Goal: Task Accomplishment & Management: Use online tool/utility

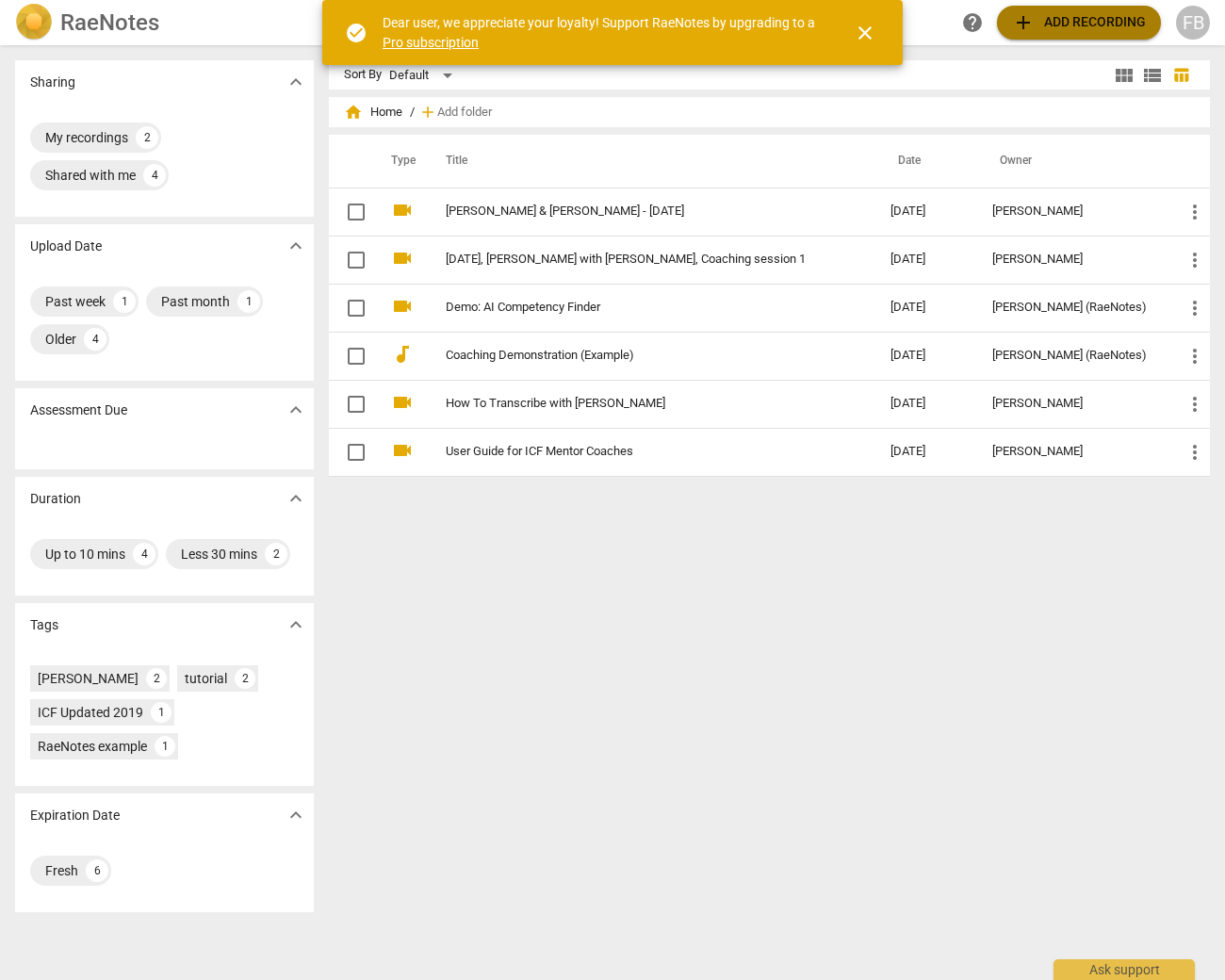
click at [1039, 28] on span "add Add recording" at bounding box center [1078, 23] width 134 height 23
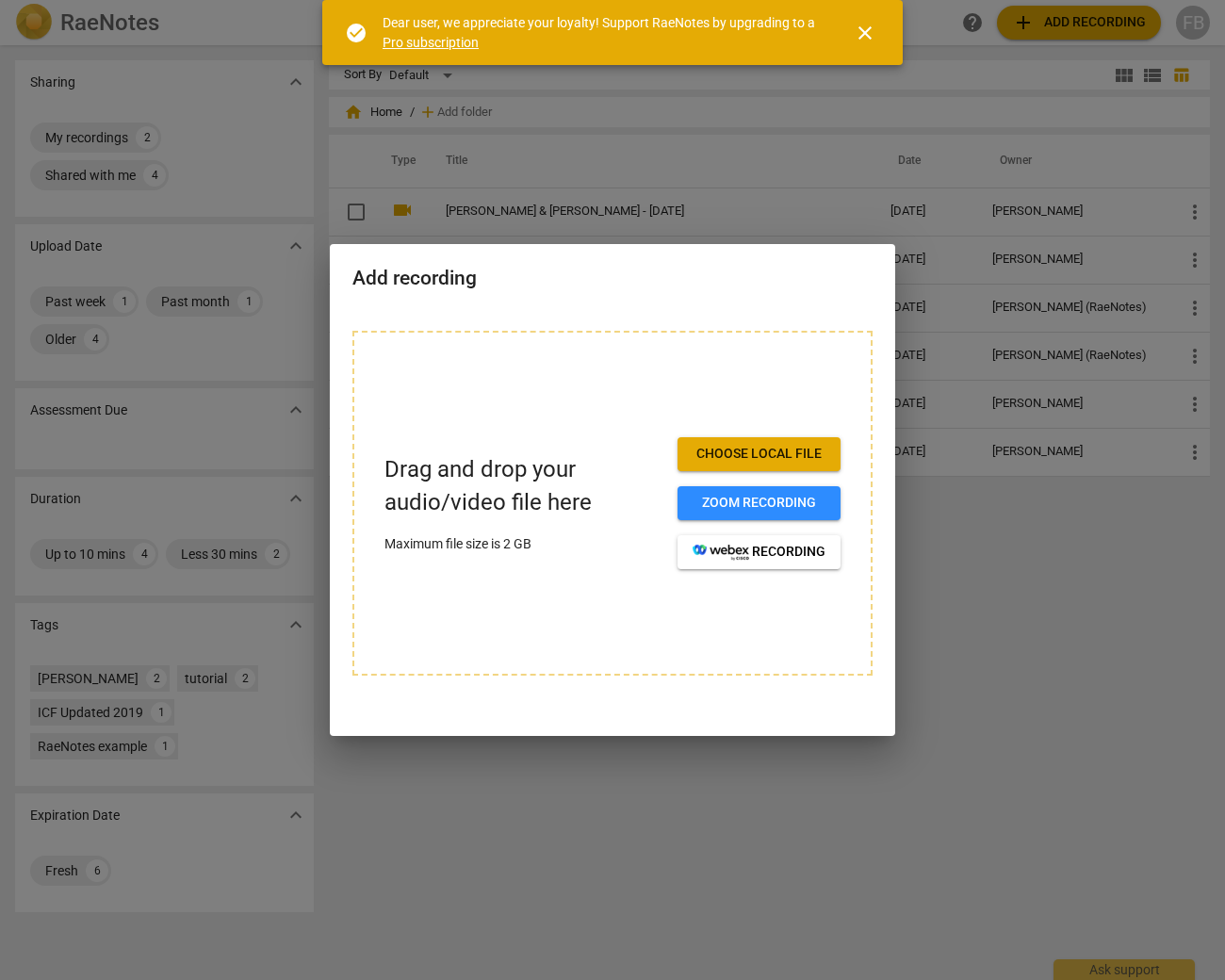
drag, startPoint x: 703, startPoint y: 260, endPoint x: 587, endPoint y: 257, distance: 116.0
click at [595, 255] on div "Add recording" at bounding box center [612, 277] width 565 height 65
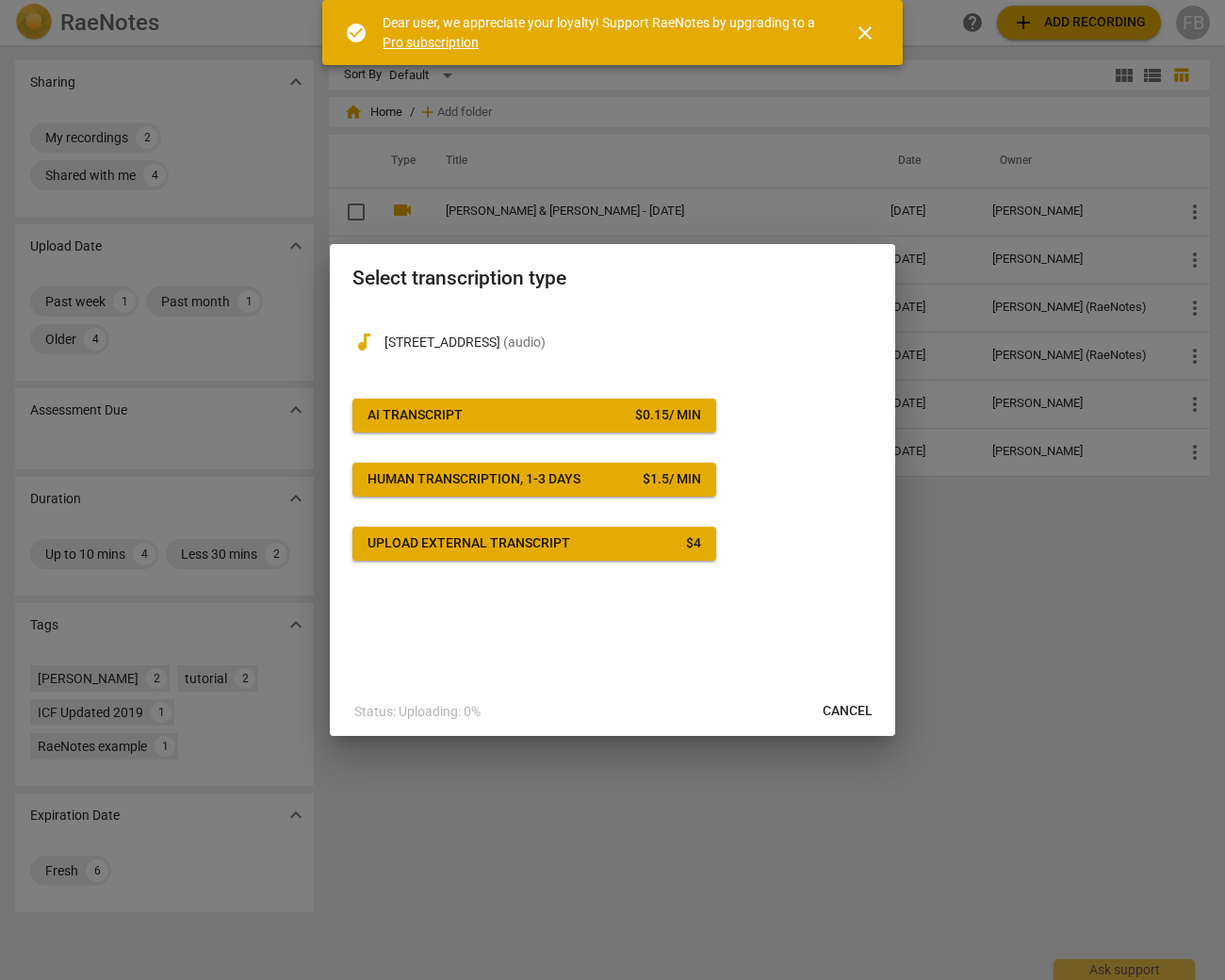
click at [538, 414] on span "AI Transcript $ 0.15 / min" at bounding box center [534, 416] width 333 height 19
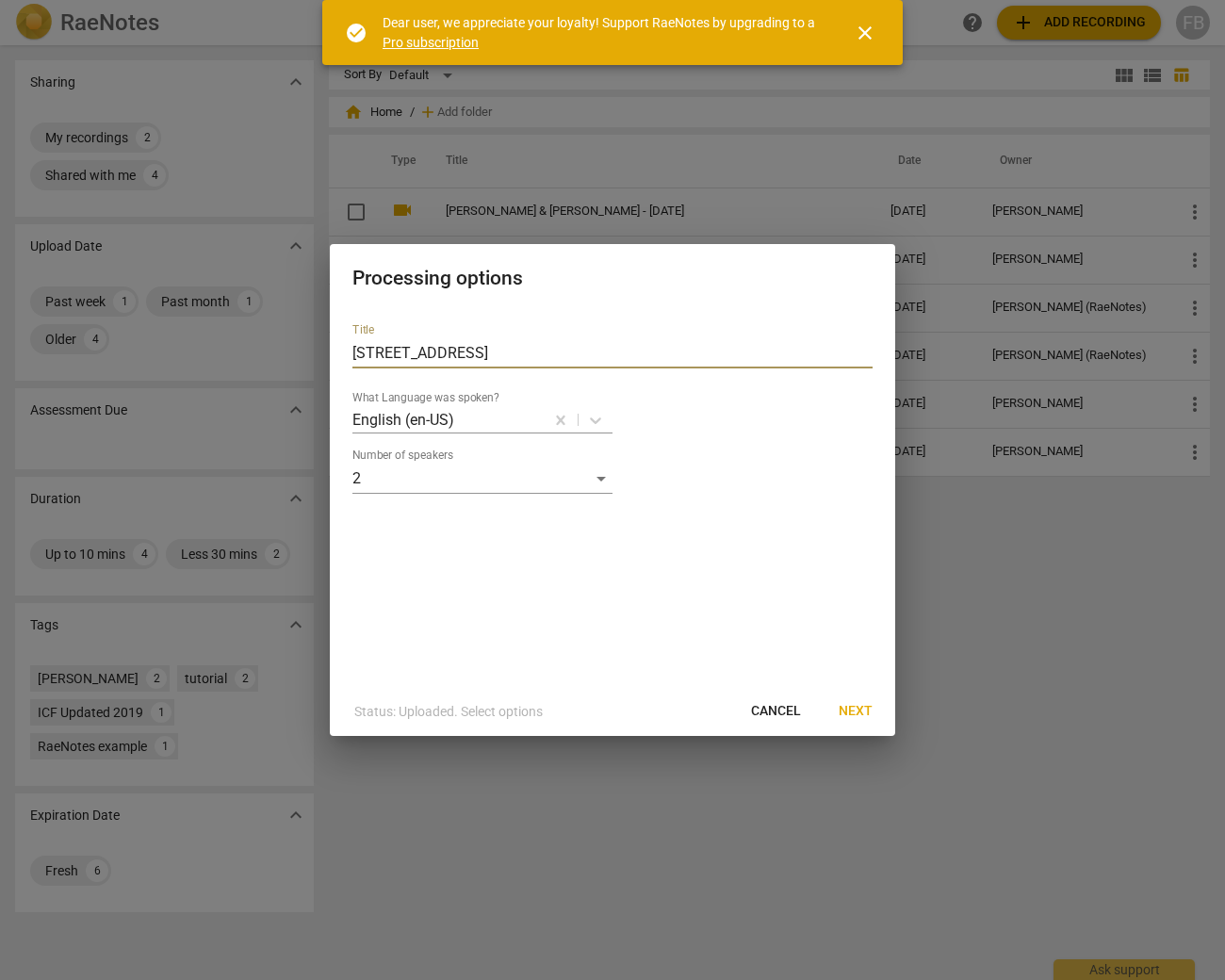
drag, startPoint x: 491, startPoint y: 351, endPoint x: 161, endPoint y: 303, distance: 333.5
click at [126, 303] on div "Processing options Title [STREET_ADDRESS] What Language was spoken? English (en…" at bounding box center [612, 490] width 1225 height 980
drag, startPoint x: 524, startPoint y: 261, endPoint x: 536, endPoint y: 349, distance: 88.8
click at [559, 391] on div "Processing options Title [STREET_ADDRESS] What Language was spoken? English (en…" at bounding box center [612, 490] width 565 height 492
click at [502, 358] on input "[STREET_ADDRESS]" at bounding box center [612, 353] width 520 height 30
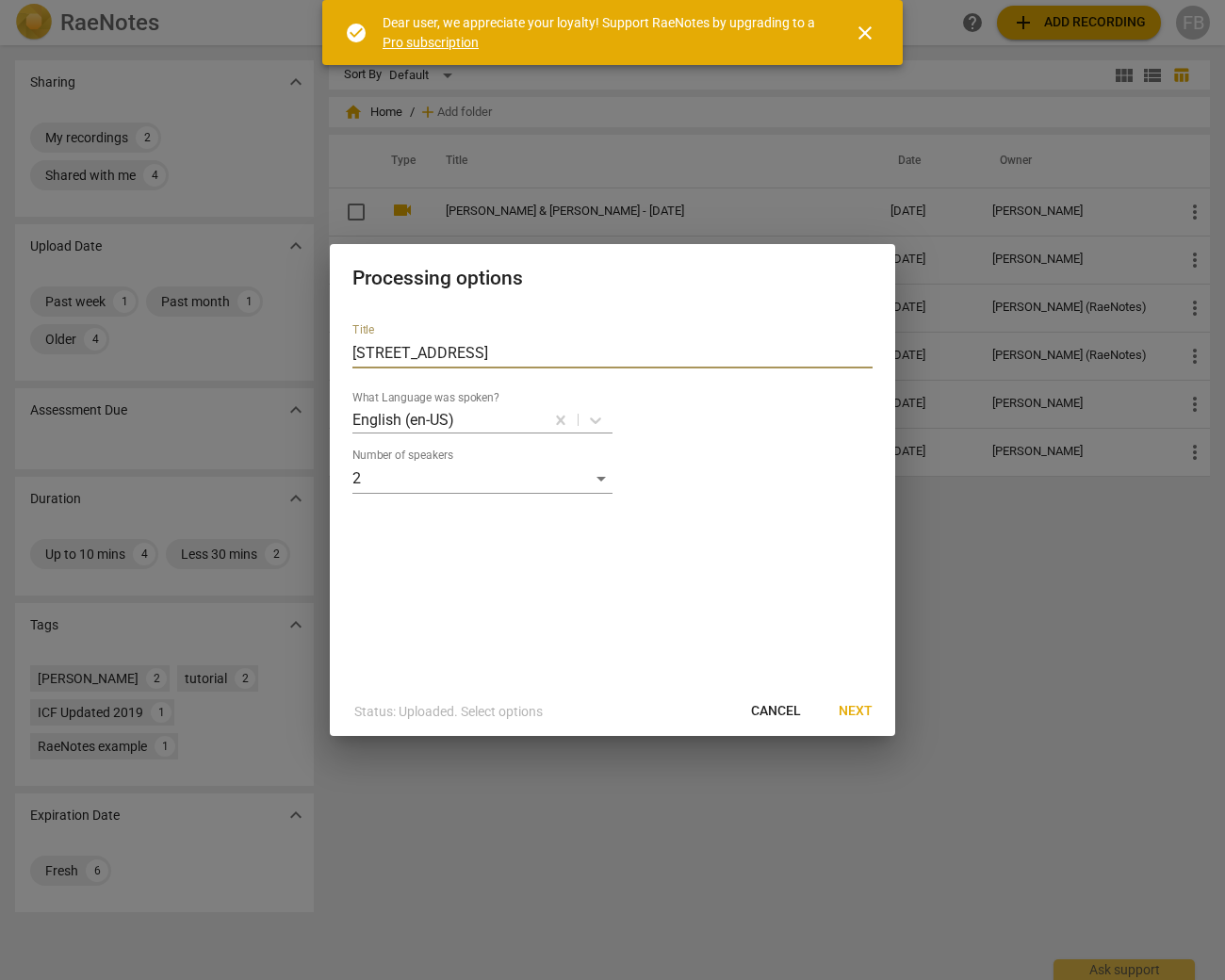
drag, startPoint x: 244, startPoint y: 324, endPoint x: 179, endPoint y: 319, distance: 65.2
click at [187, 320] on div "Processing options Title [STREET_ADDRESS] What Language was spoken? English (en…" at bounding box center [612, 490] width 1225 height 980
type input "[PERSON_NAME] & [PERSON_NAME] [DATE]"
click at [859, 716] on span "Next" at bounding box center [854, 712] width 34 height 19
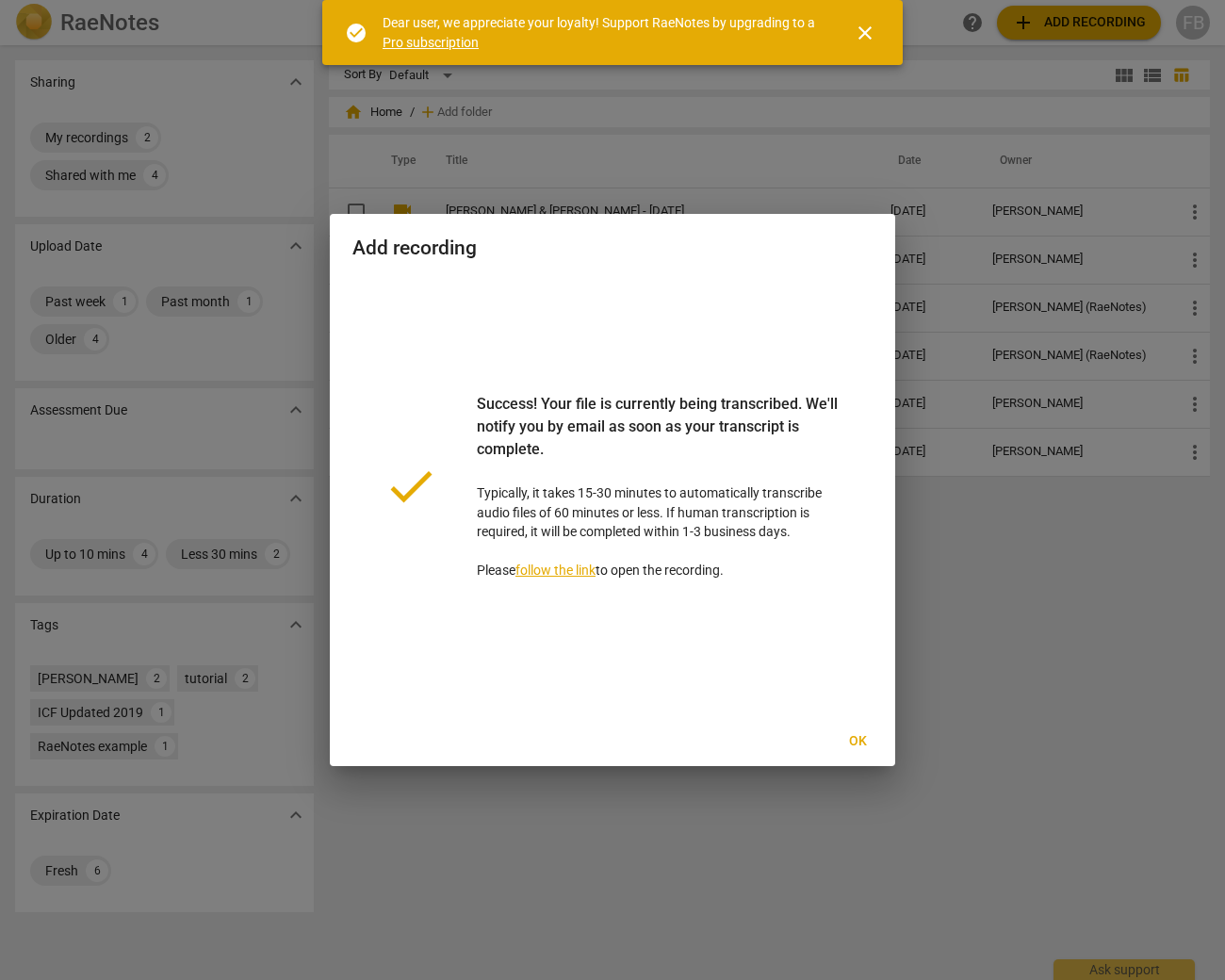
click at [868, 737] on span "Ok" at bounding box center [856, 741] width 30 height 19
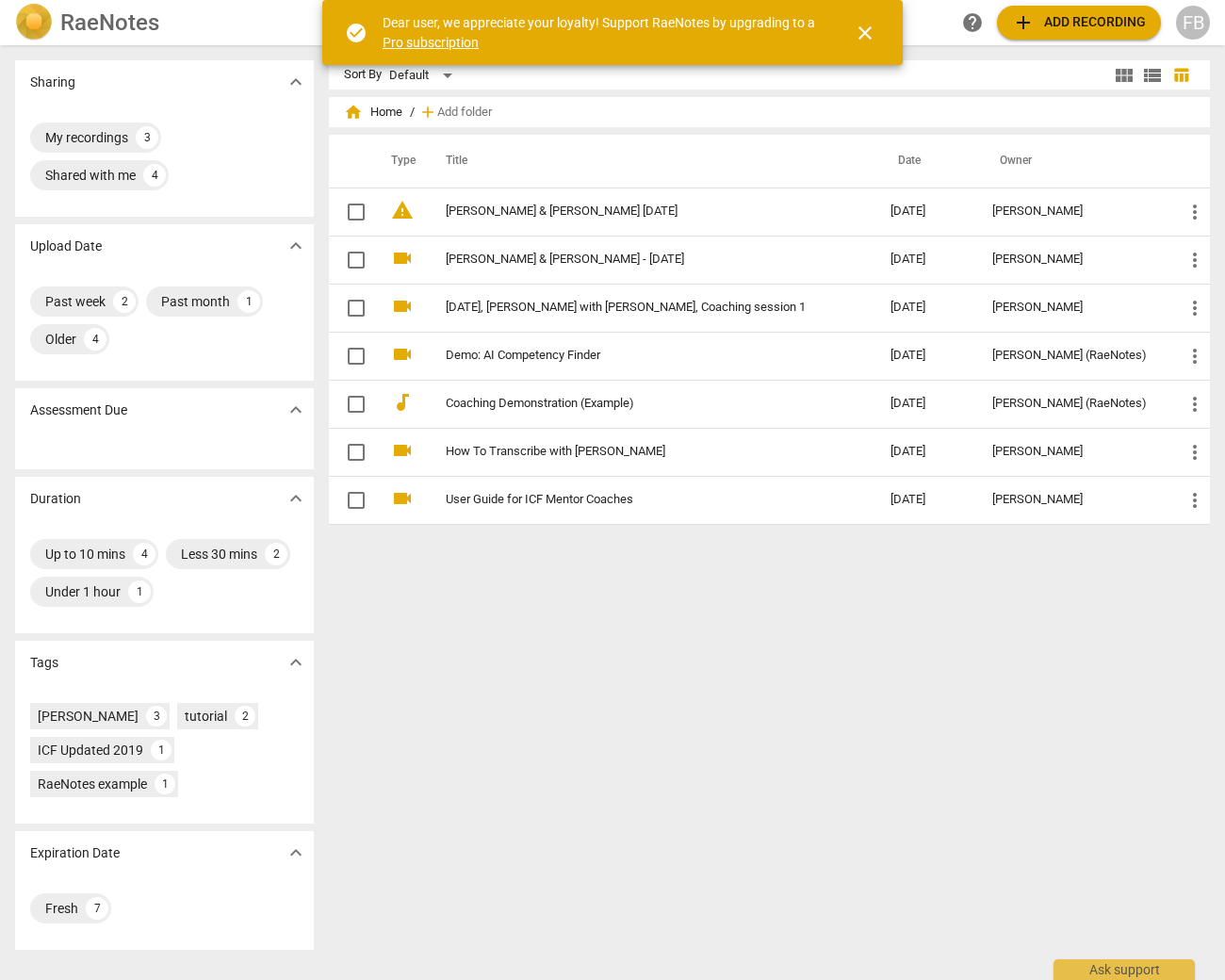
click at [866, 29] on span "close" at bounding box center [865, 34] width 23 height 23
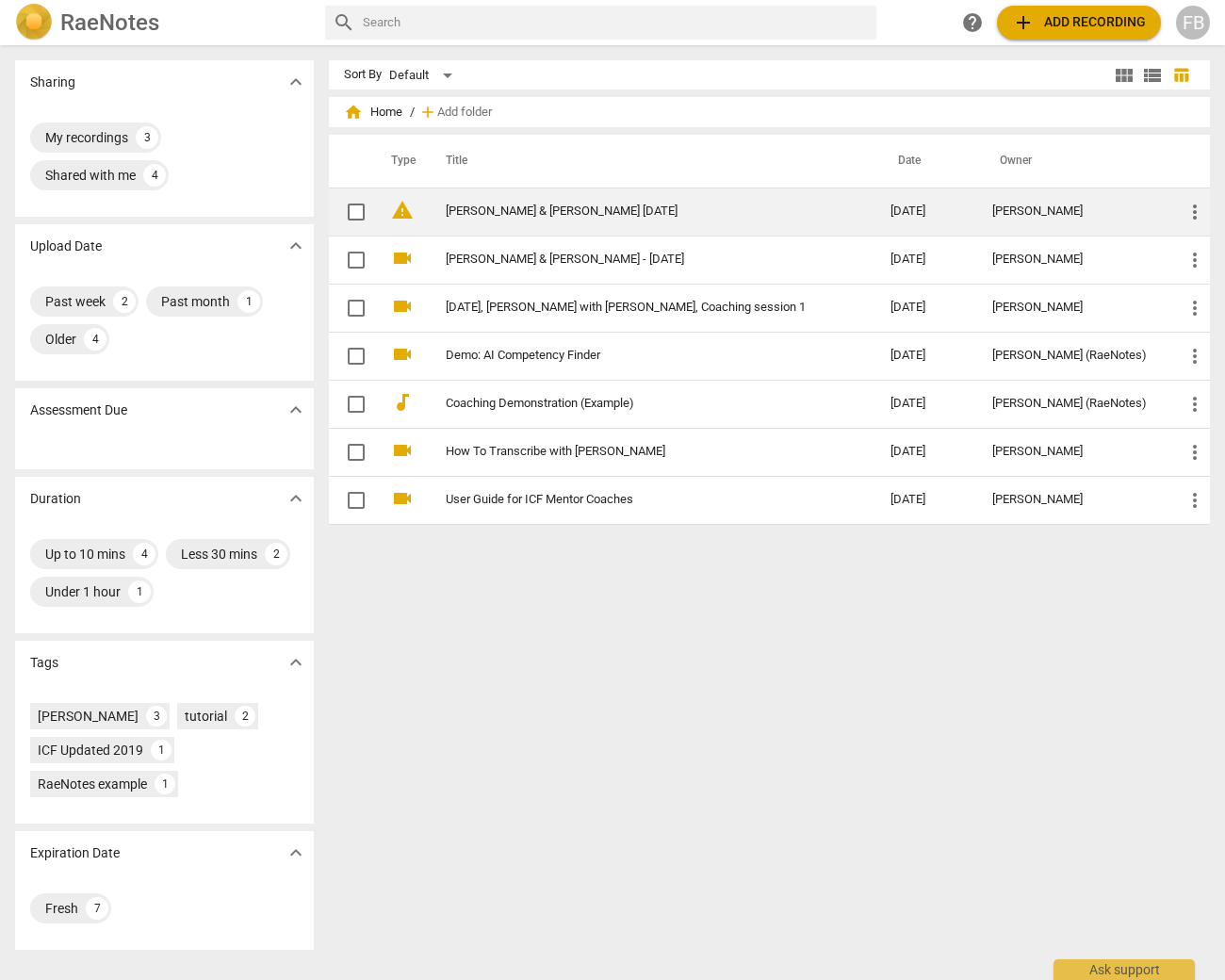
click at [521, 210] on link "[PERSON_NAME] & [PERSON_NAME] [DATE]" at bounding box center [633, 211] width 376 height 14
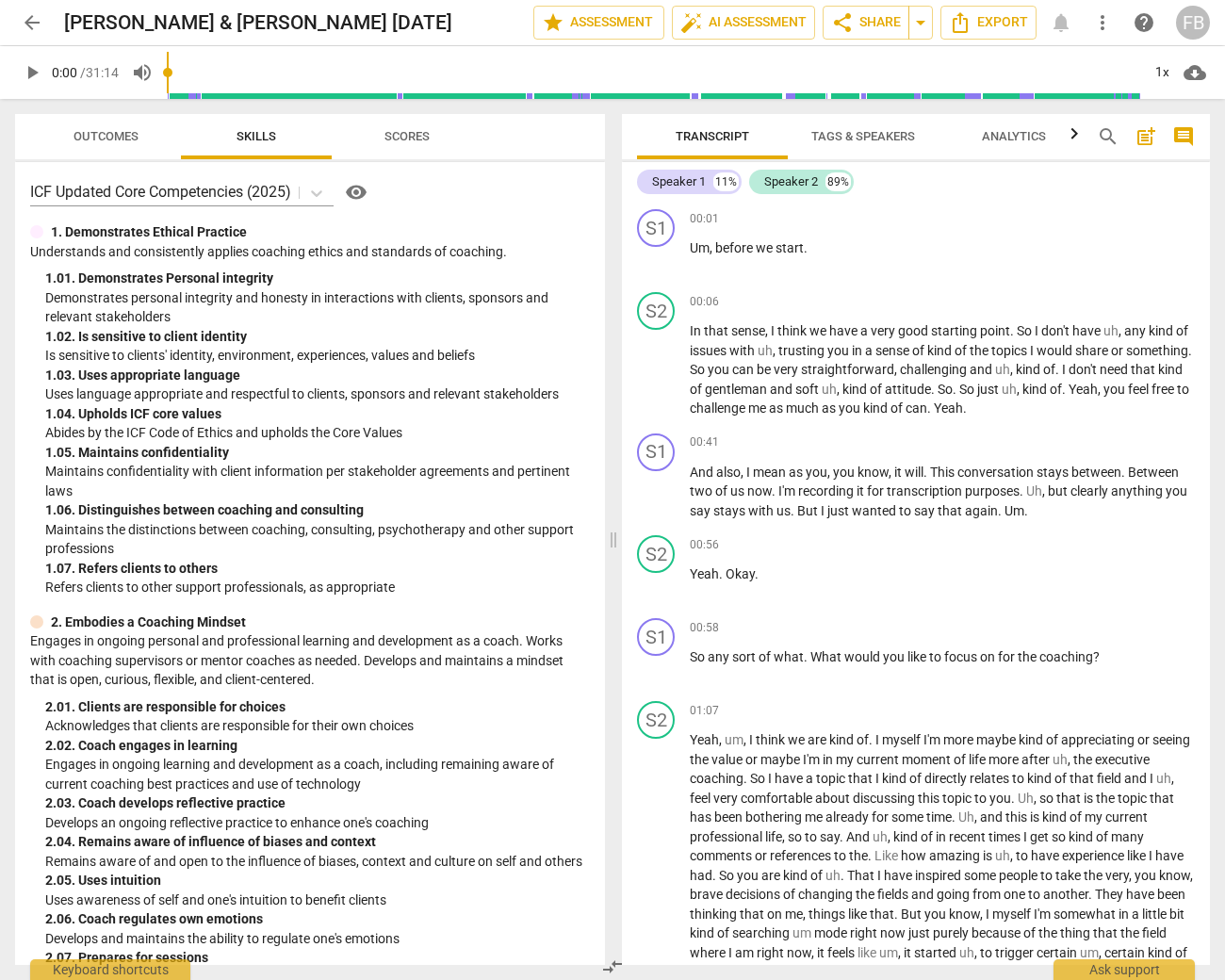
click at [233, 327] on div "1. 02. Is sensitive to client identity" at bounding box center [317, 336] width 545 height 20
drag, startPoint x: 689, startPoint y: 329, endPoint x: 994, endPoint y: 1025, distance: 759.9
click at [994, 0] on html "arrow_back [PERSON_NAME] & [PERSON_NAME] [DATE] edit star Assessment auto_fix_h…" at bounding box center [612, 0] width 1225 height 0
click at [970, 19] on icon "Export" at bounding box center [961, 23] width 23 height 23
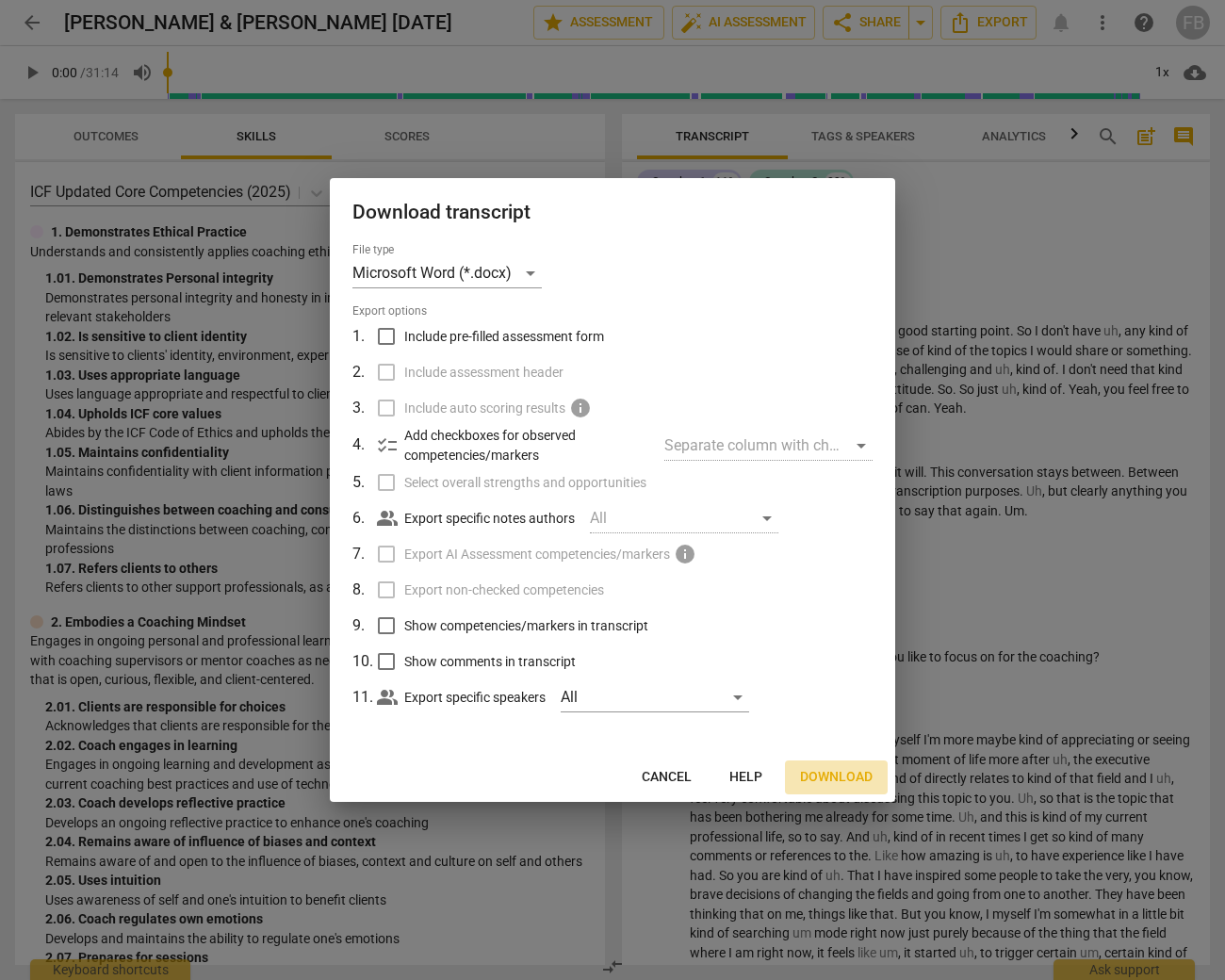
click at [848, 785] on span "Download" at bounding box center [836, 778] width 73 height 19
